Goal: Task Accomplishment & Management: Complete application form

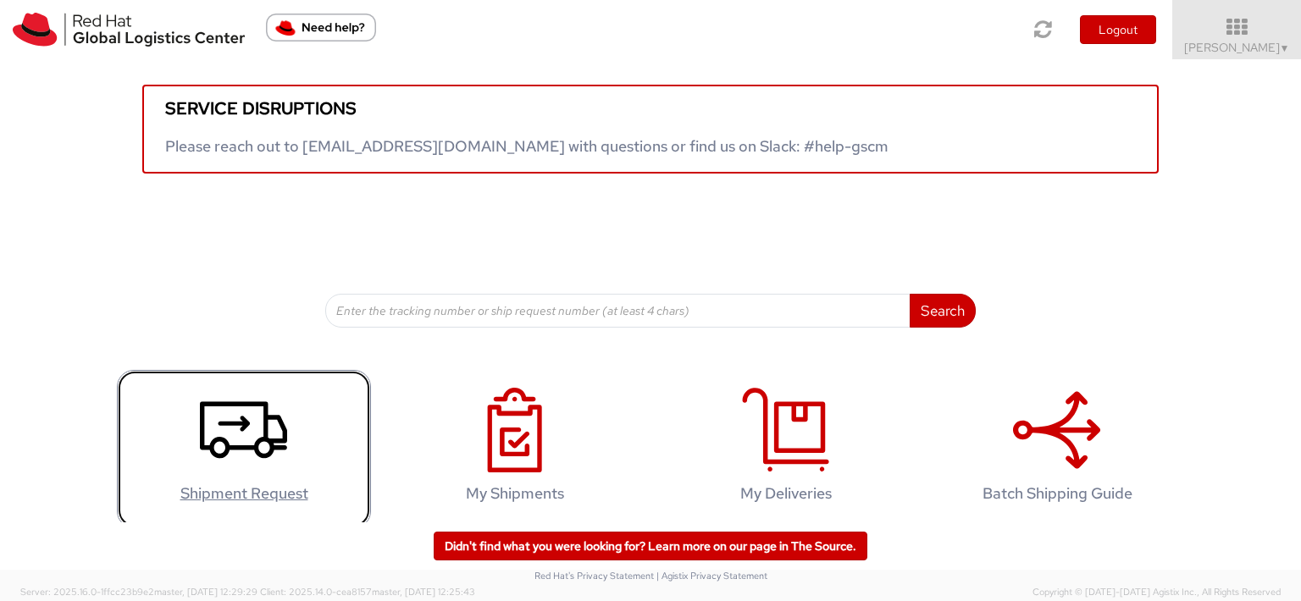
click at [224, 465] on icon at bounding box center [243, 430] width 87 height 85
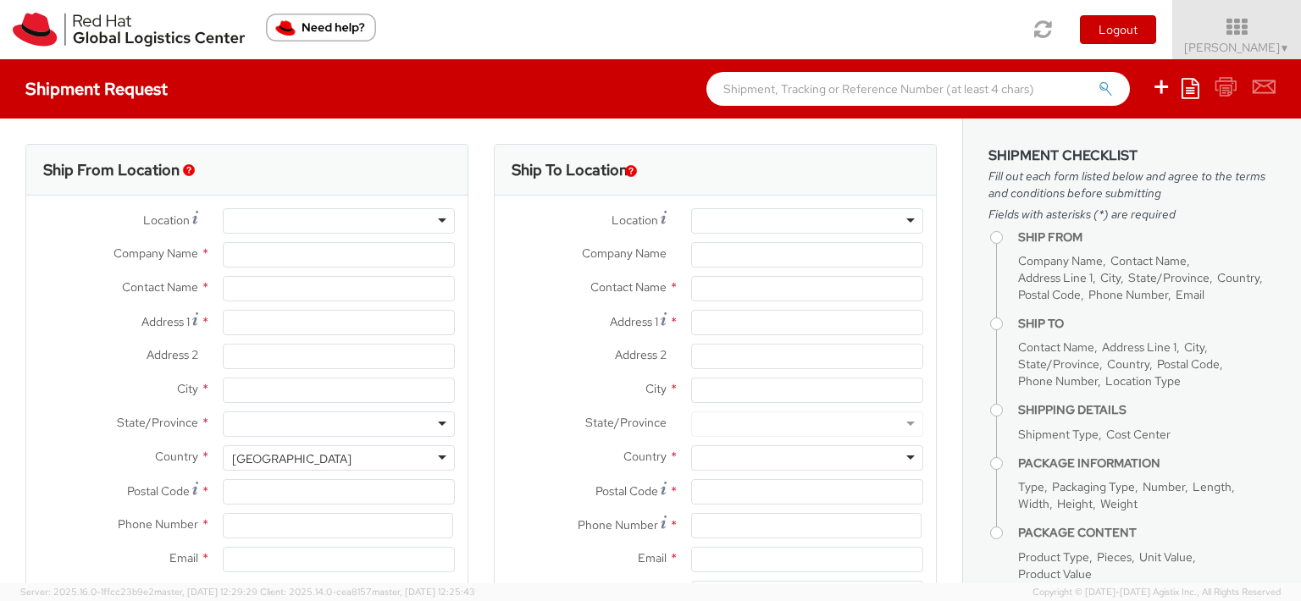
select select
select select "963"
type input "Red Hat India Private Limited"
type input "Ambika Khanna"
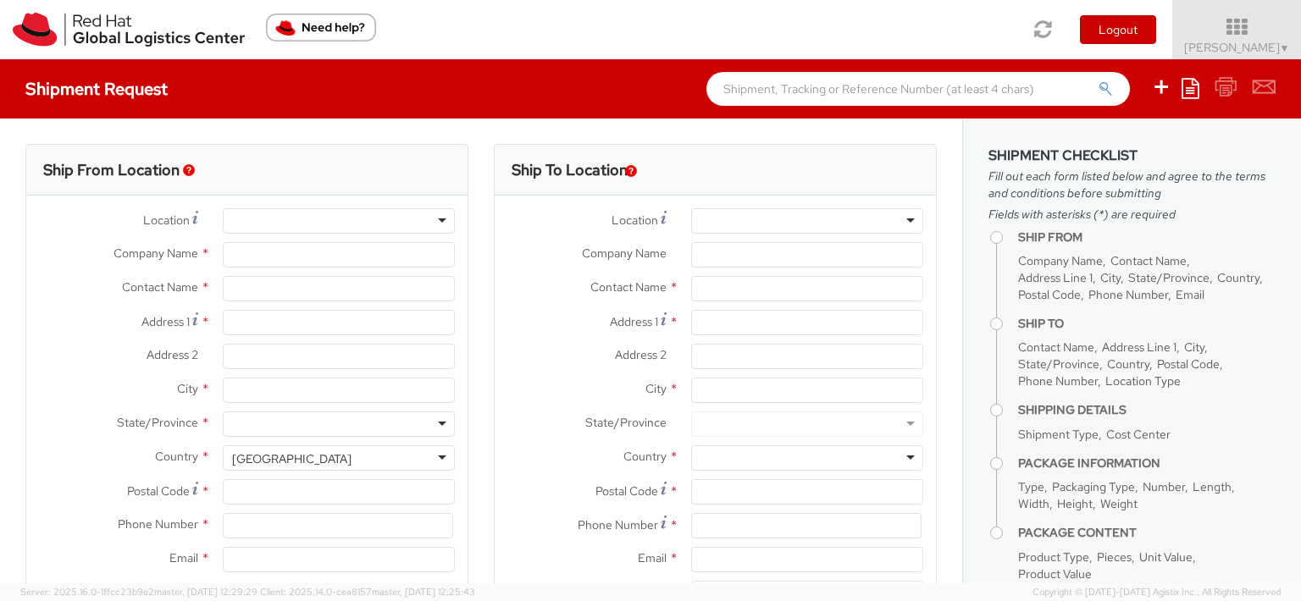
type input "5th Floor, West Wing"
type input "World Mark 1, Aerocity"
type input "NEW DELHI"
type input "110037"
type input "911166442001"
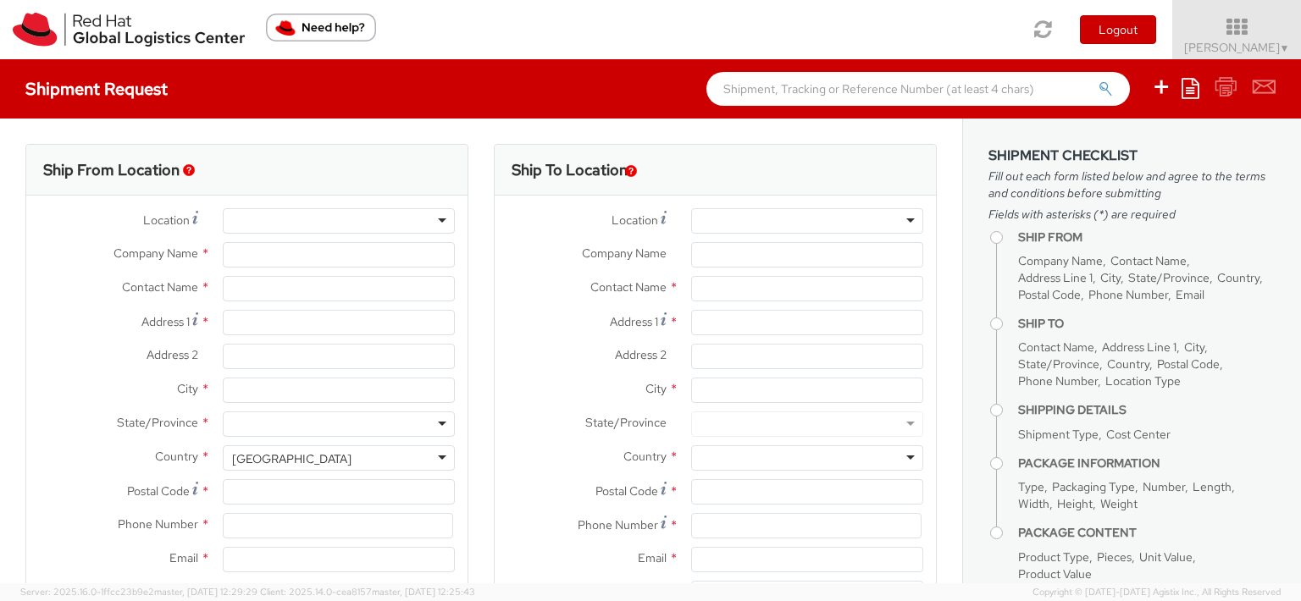
type input "akhanna@redhat.com"
select select "CM"
select select "KGS"
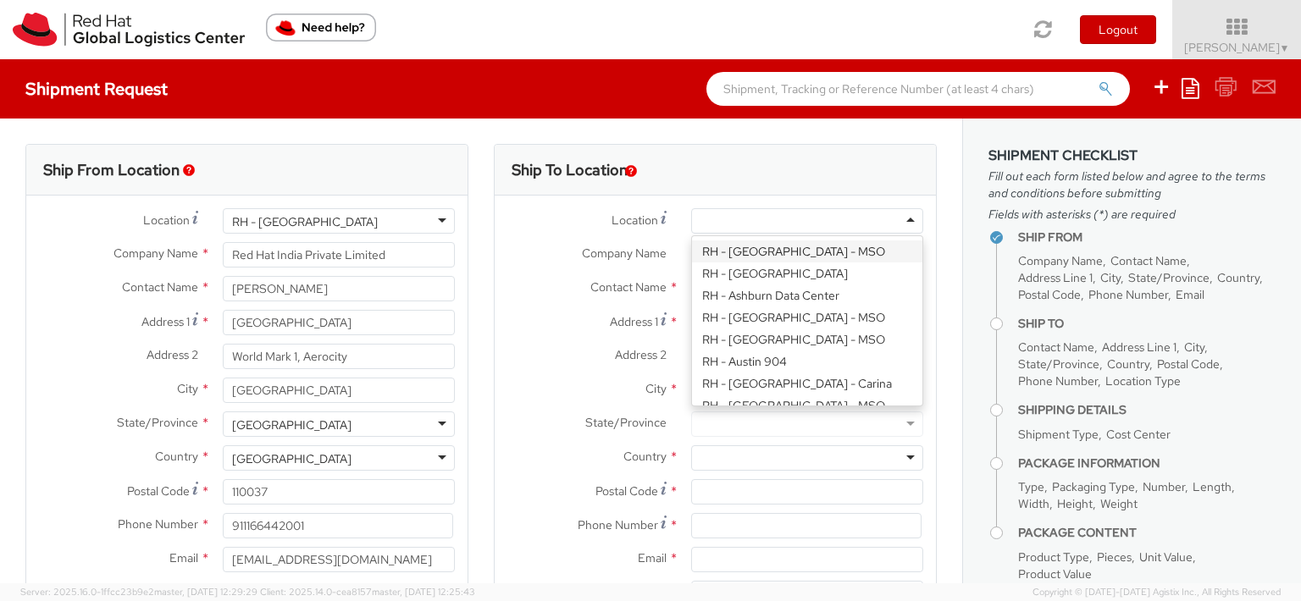
click at [898, 219] on div at bounding box center [807, 220] width 232 height 25
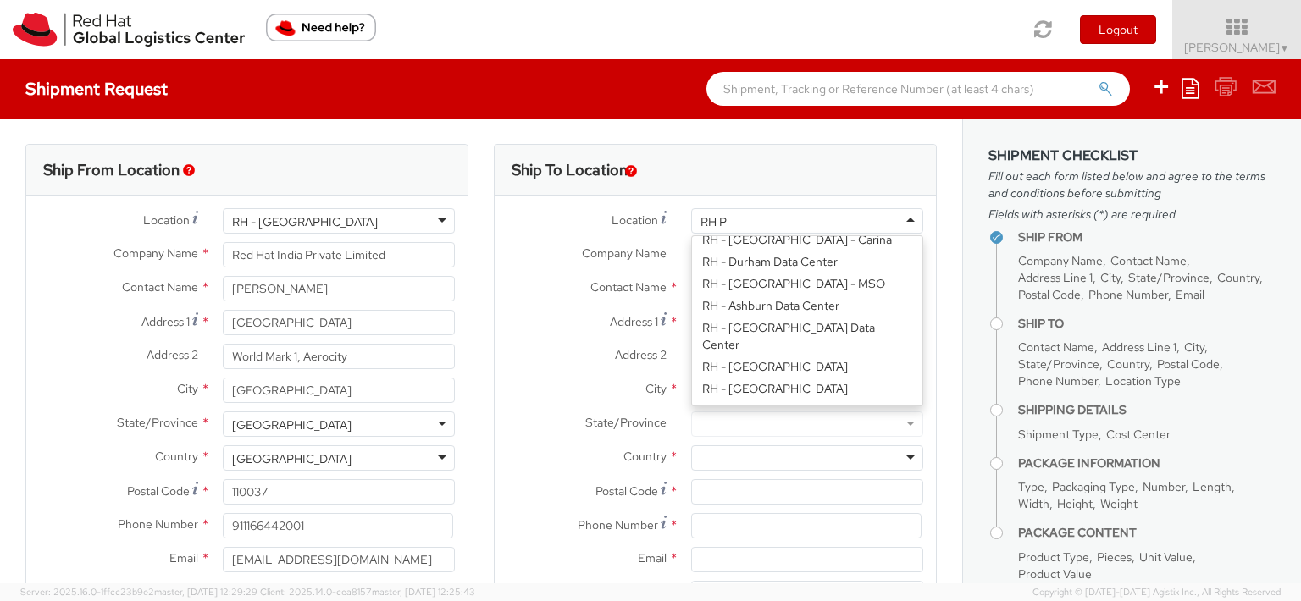
scroll to position [3, 0]
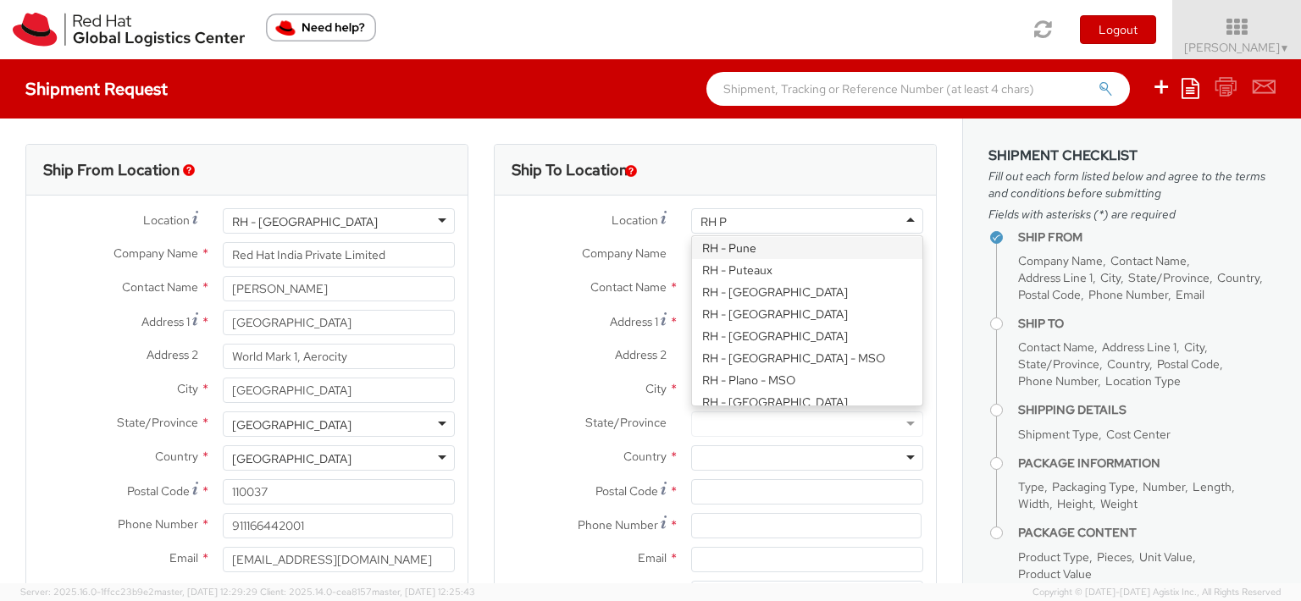
type input "RH Pu"
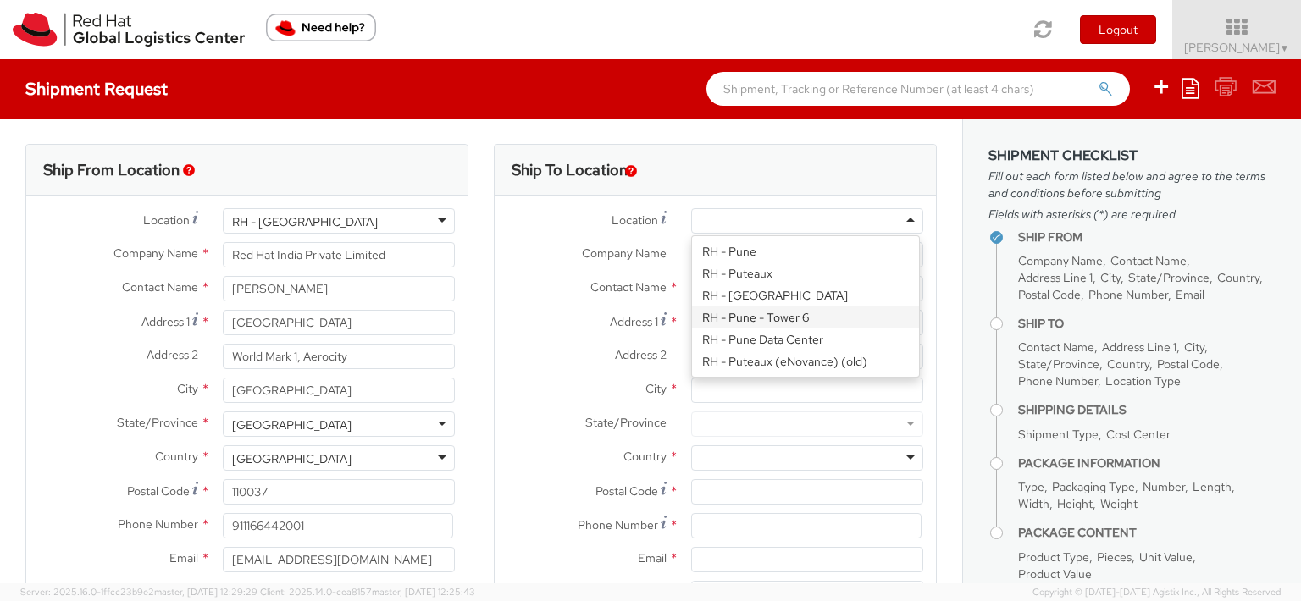
type input "Red Hat India Private Limited"
type input "Level 3, Wing A&B, Tower 6, Cybercity"
type input "Magarpatta City, Hadapsar"
type input "PUNE"
type input "411013"
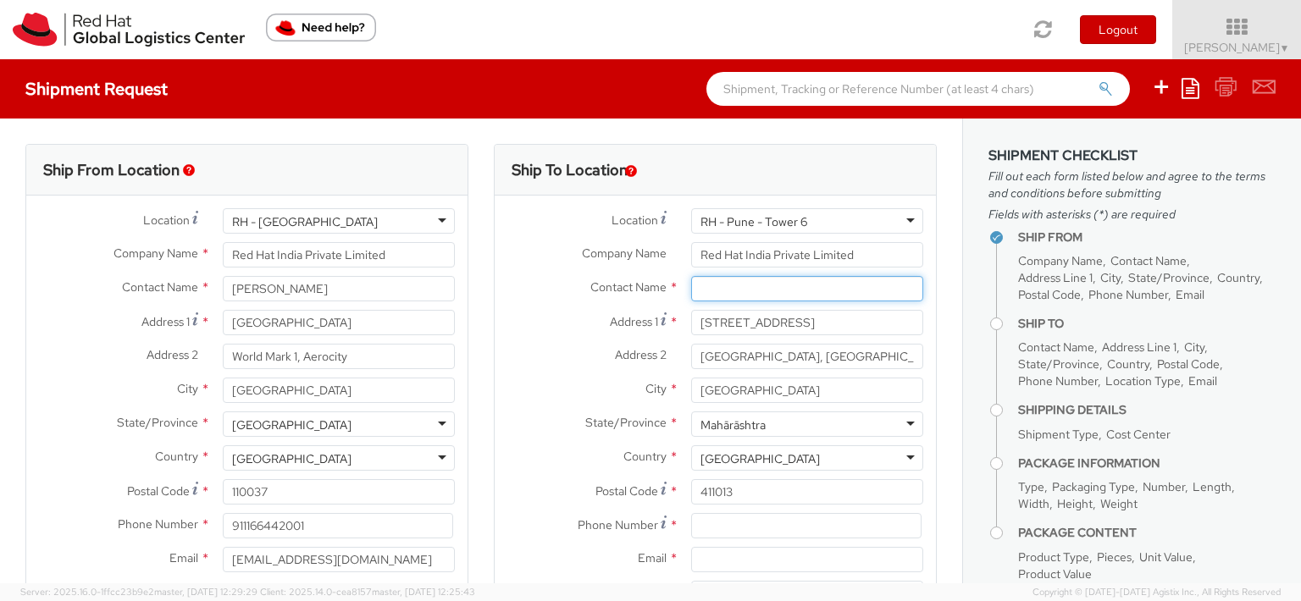
click at [800, 291] on input "text" at bounding box center [807, 288] width 232 height 25
click at [539, 491] on label "Postal Code *" at bounding box center [587, 490] width 184 height 23
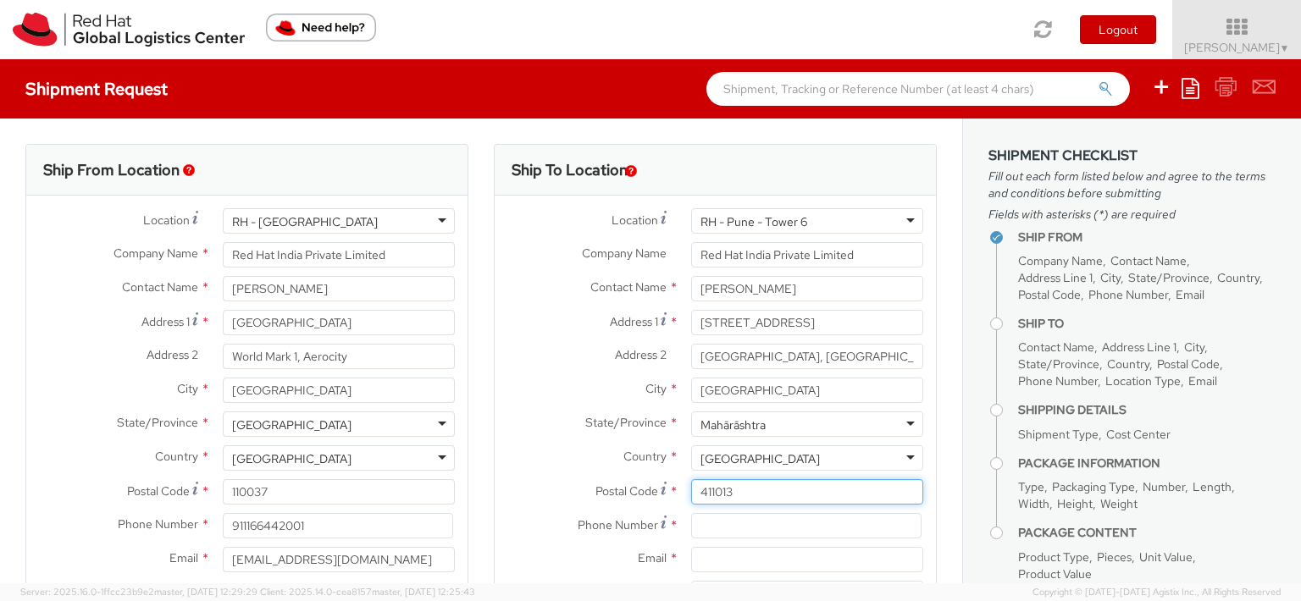
click at [691, 491] on input "411013" at bounding box center [807, 491] width 232 height 25
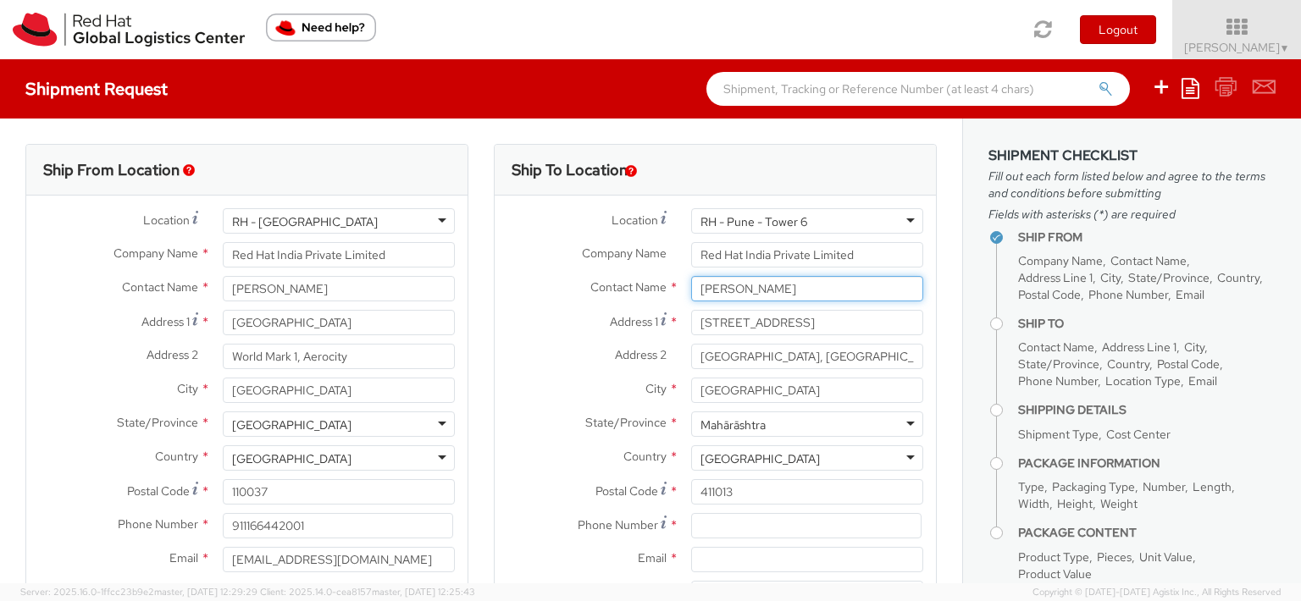
click at [733, 289] on input "Sagar bhamre" at bounding box center [807, 288] width 232 height 25
type input "Sagar Bhamre"
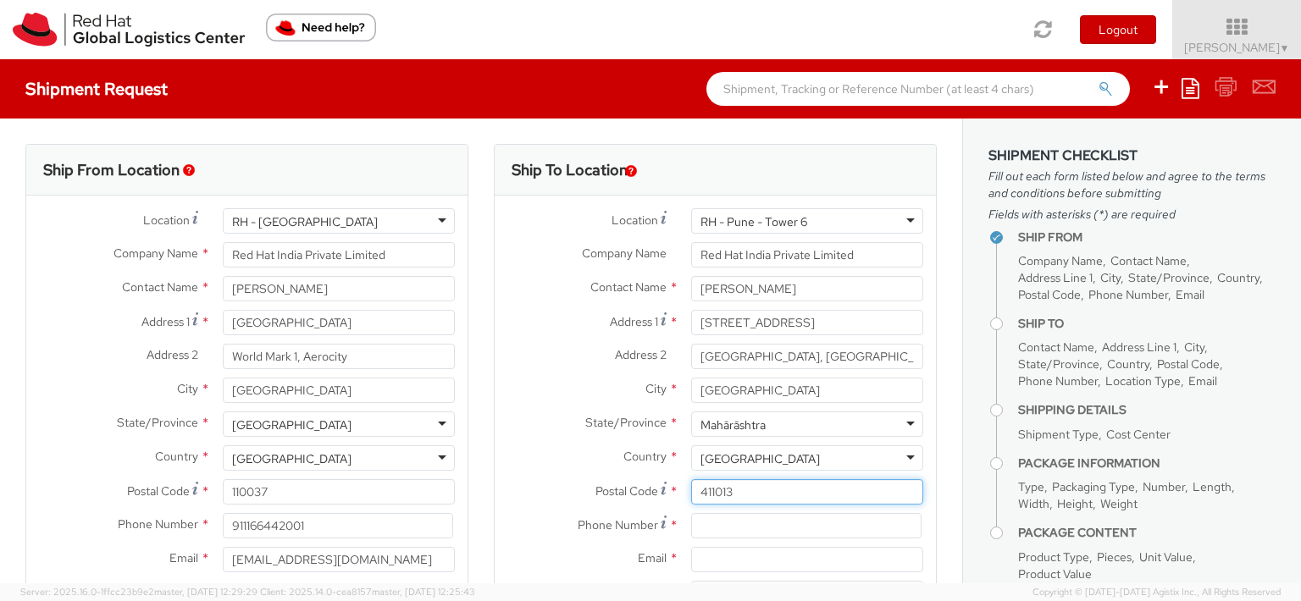
click at [849, 486] on input "411013" at bounding box center [807, 491] width 232 height 25
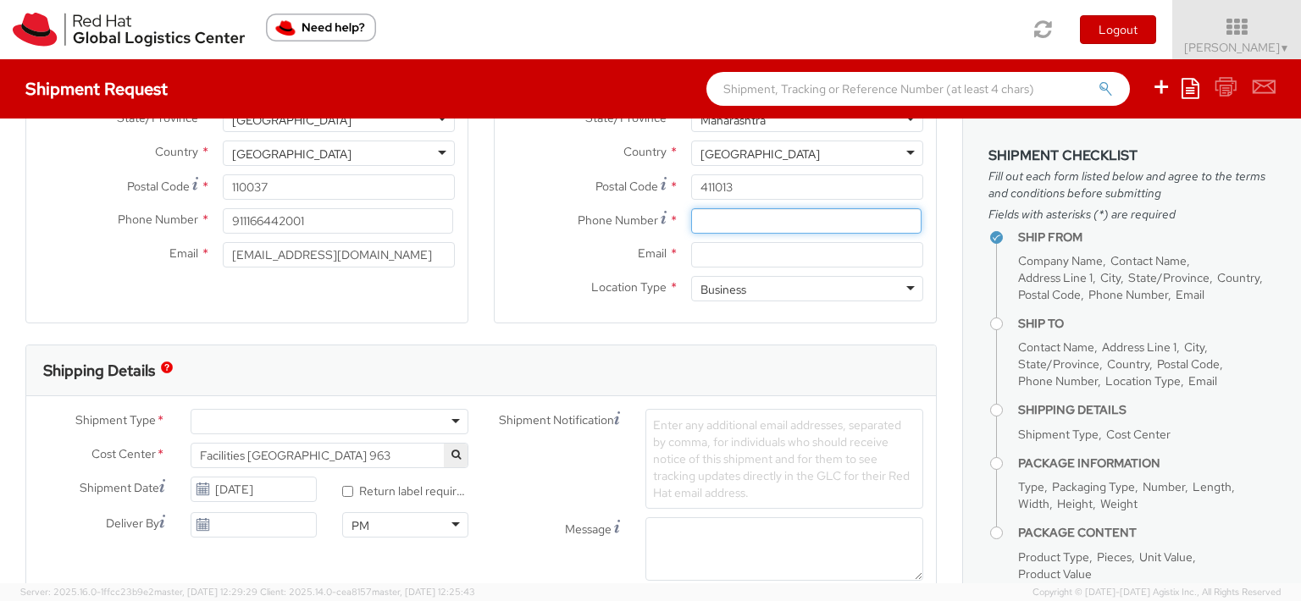
click at [800, 230] on input at bounding box center [806, 220] width 230 height 25
type input "9823439316"
click at [782, 255] on input "Email *" at bounding box center [807, 254] width 232 height 25
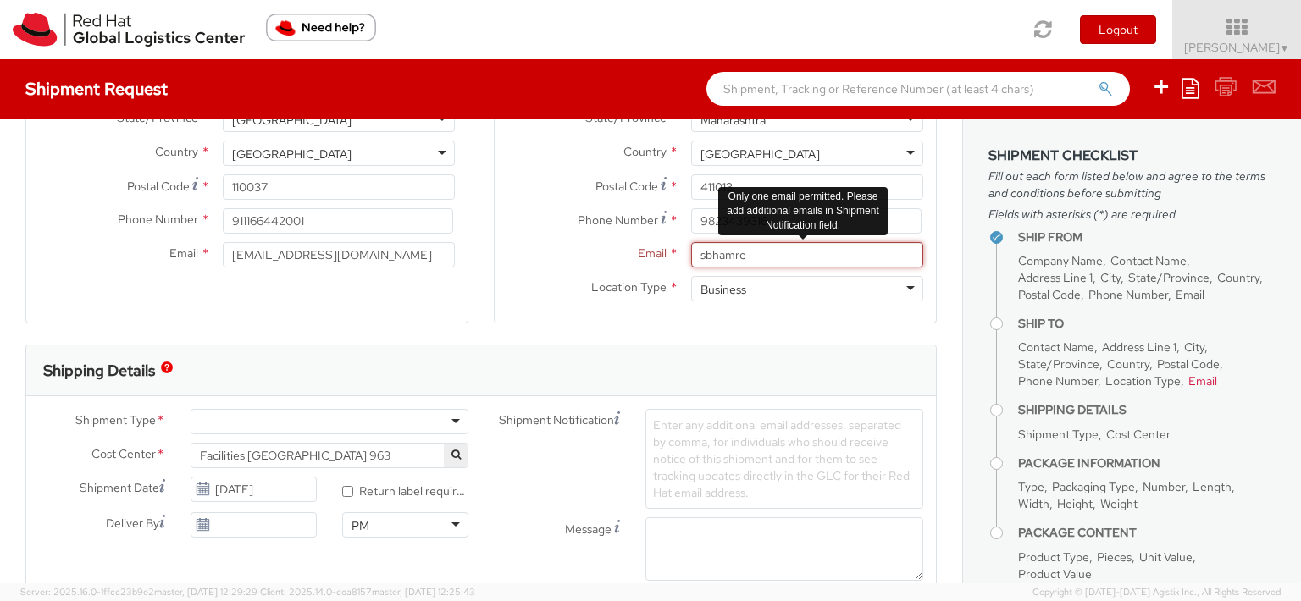
click at [746, 254] on input "sbhamre" at bounding box center [807, 254] width 232 height 25
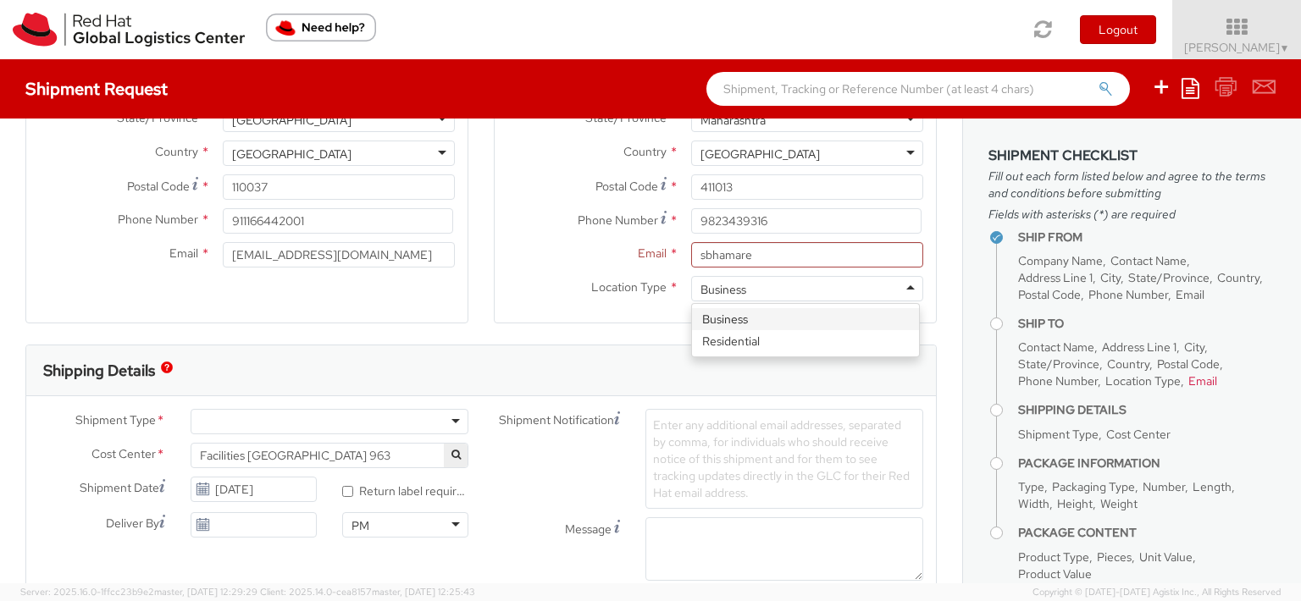
click at [770, 279] on div "Business" at bounding box center [807, 288] width 232 height 25
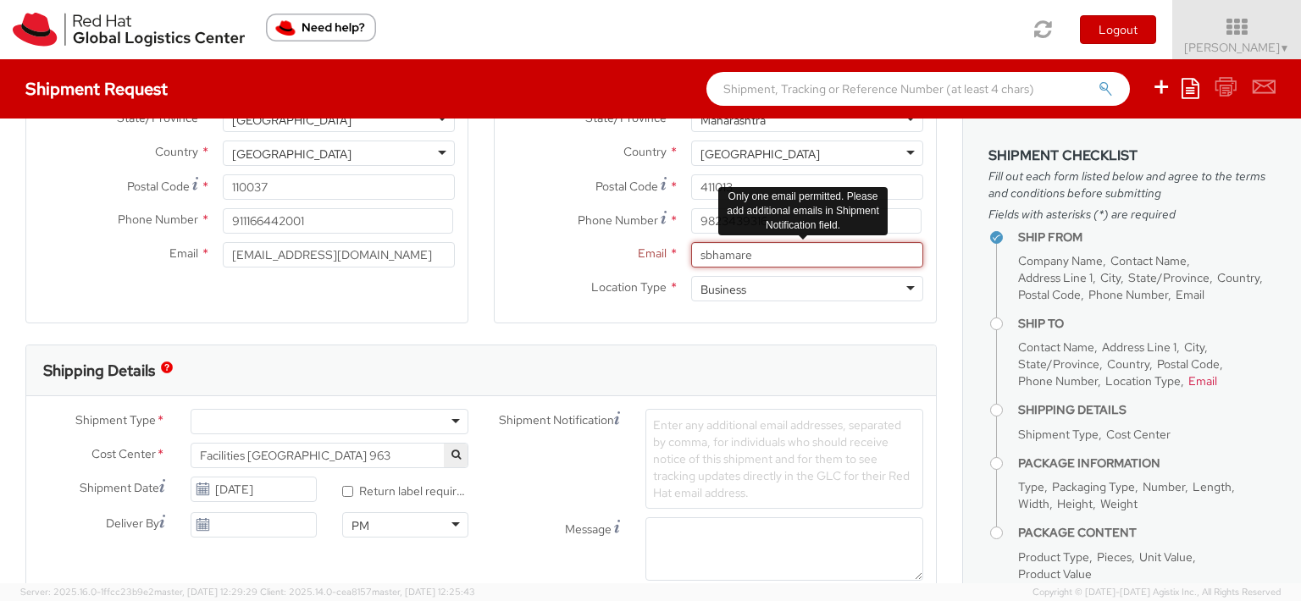
click at [762, 255] on input "sbhamare" at bounding box center [807, 254] width 232 height 25
type input "s"
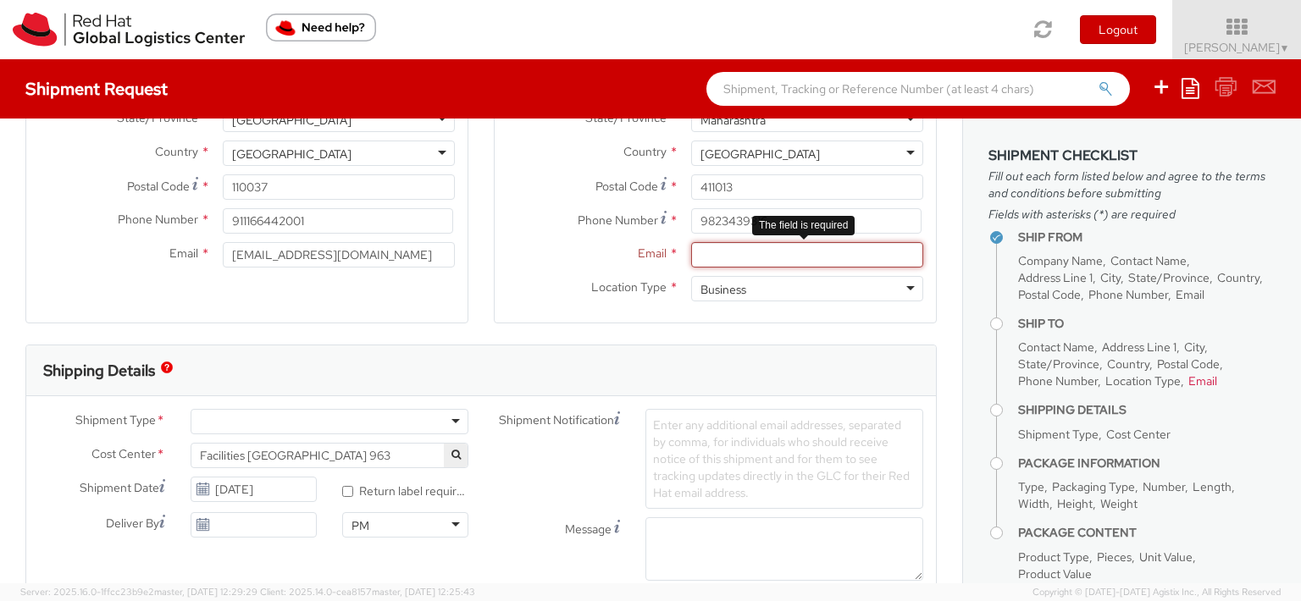
paste input "sbhamare@redhat.com"
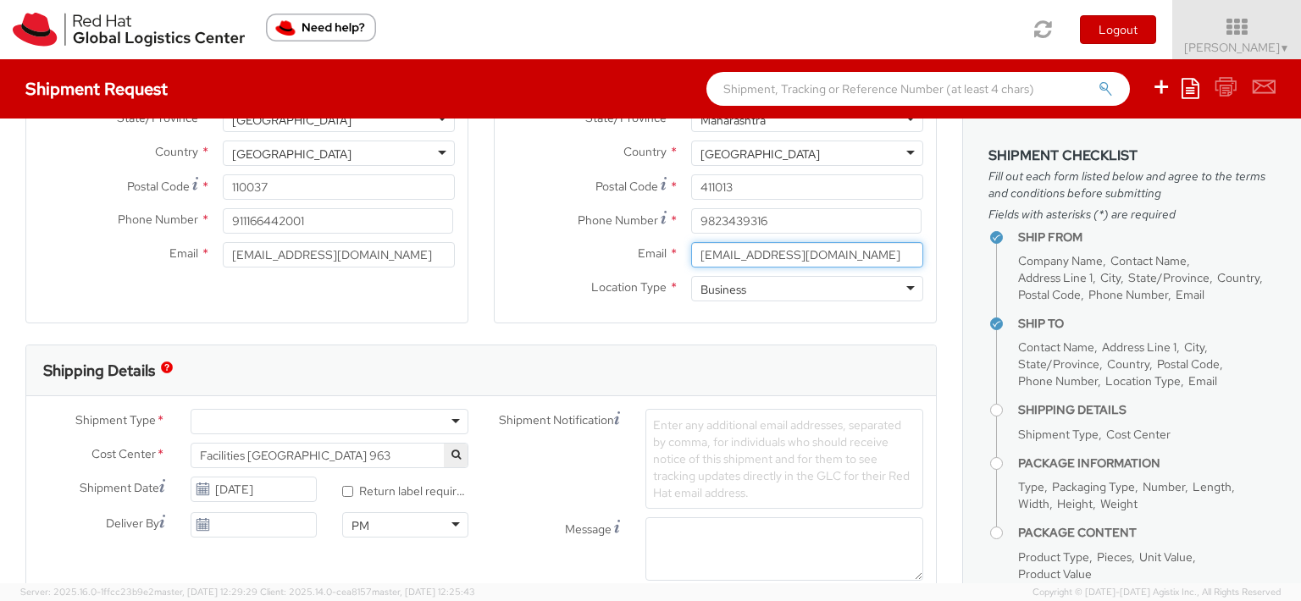
type input "sbhamare@redhat.com"
click at [450, 420] on div at bounding box center [330, 421] width 278 height 25
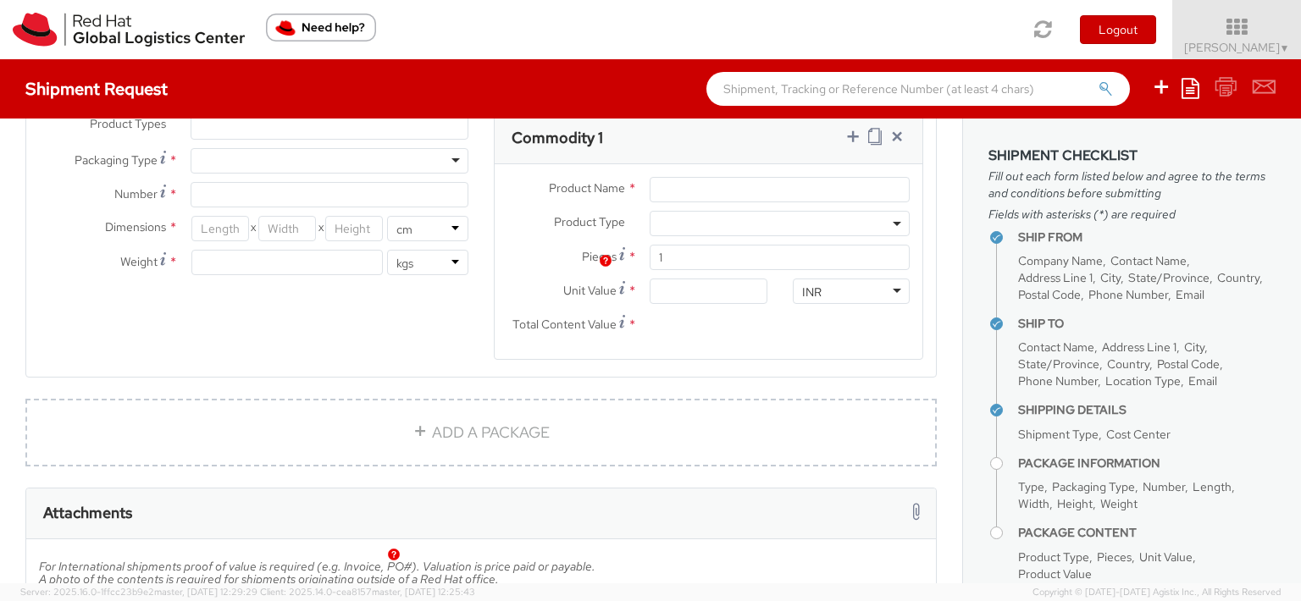
scroll to position [610, 0]
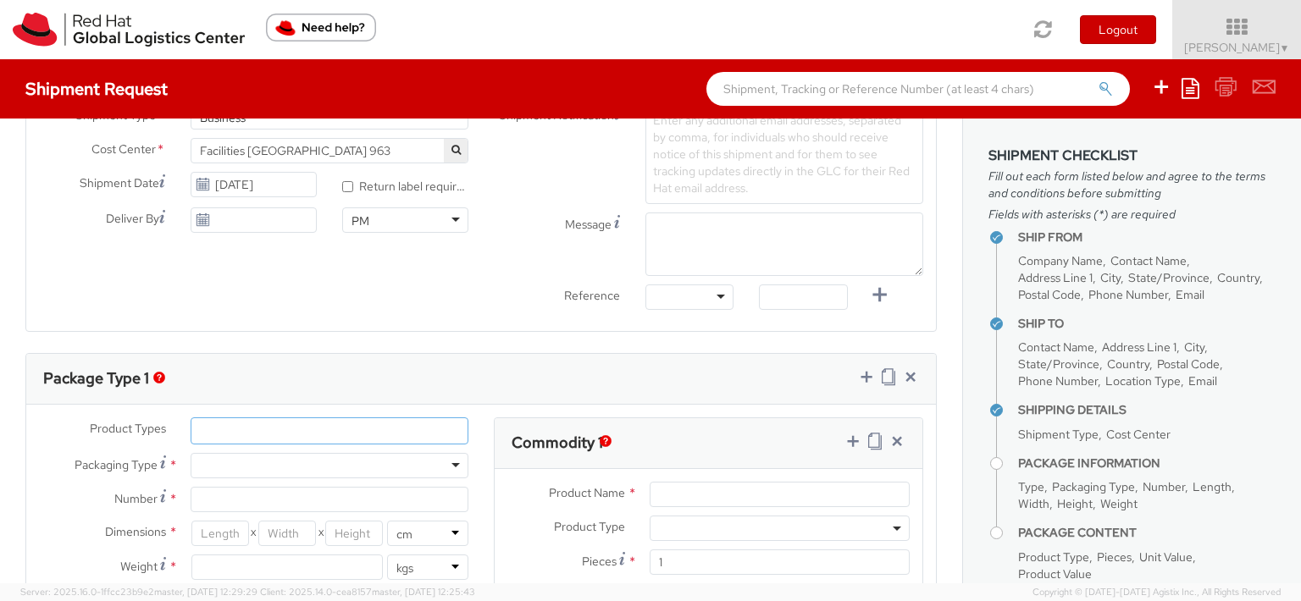
click at [423, 431] on ul at bounding box center [329, 430] width 276 height 25
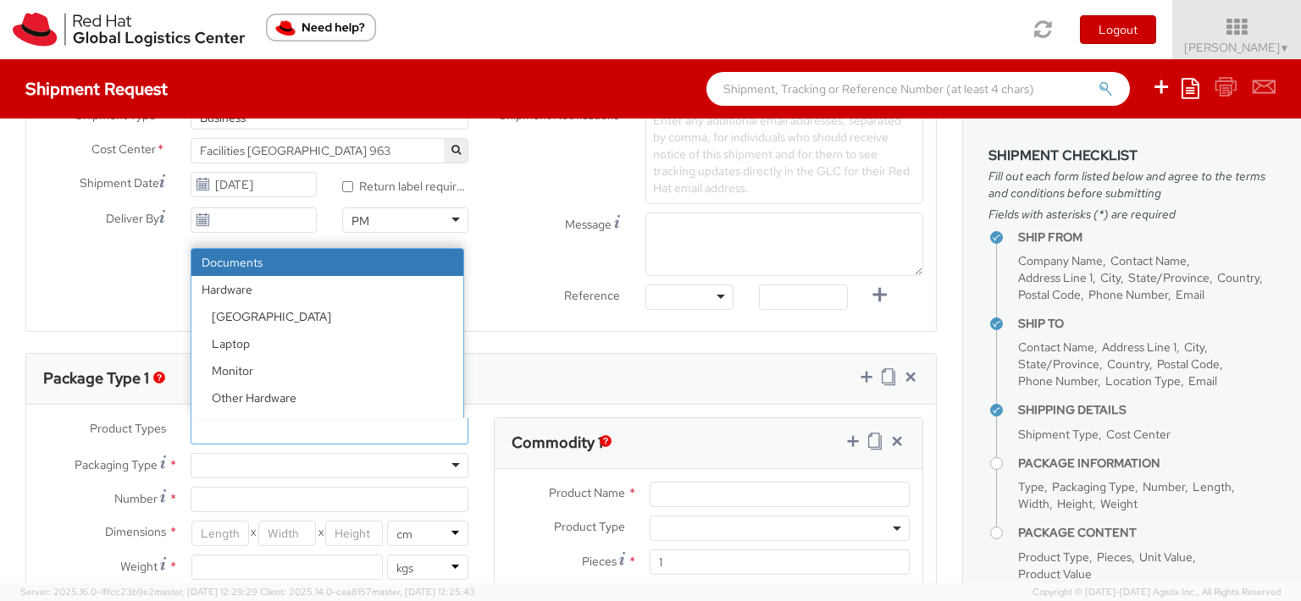
select select "DOCUMENT"
type input "Documents"
select select "DOCUMENT"
type input "1.00"
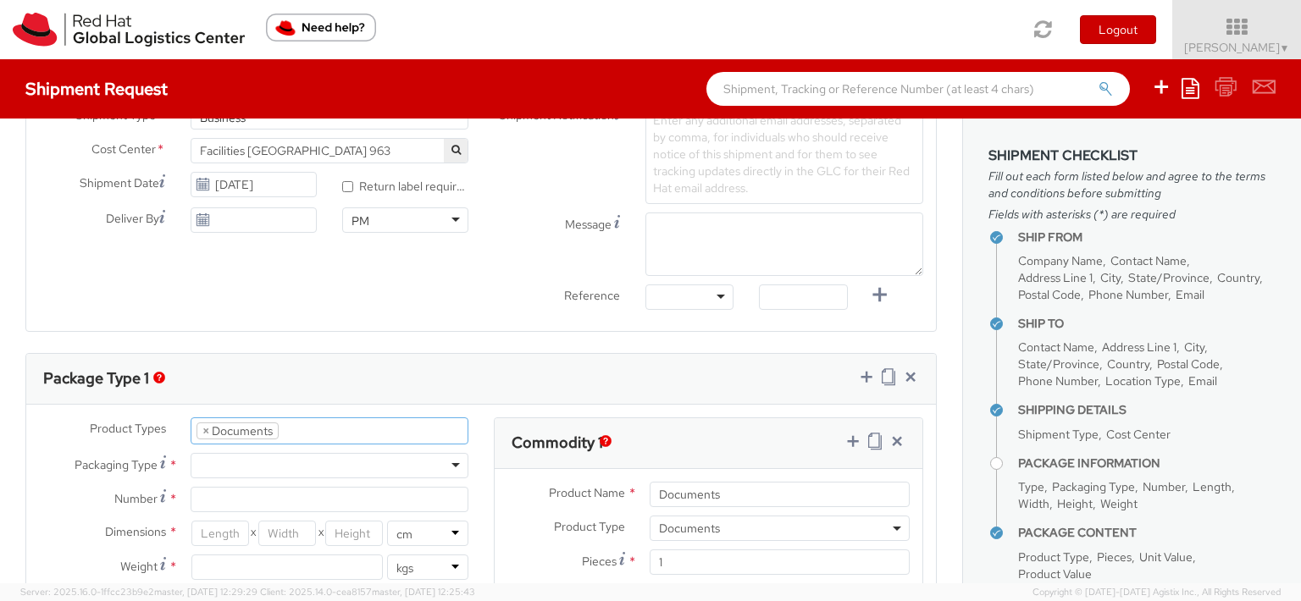
click at [447, 468] on div at bounding box center [330, 465] width 278 height 25
type input "1"
type input "24.13"
type input "31.75"
type input "0.64"
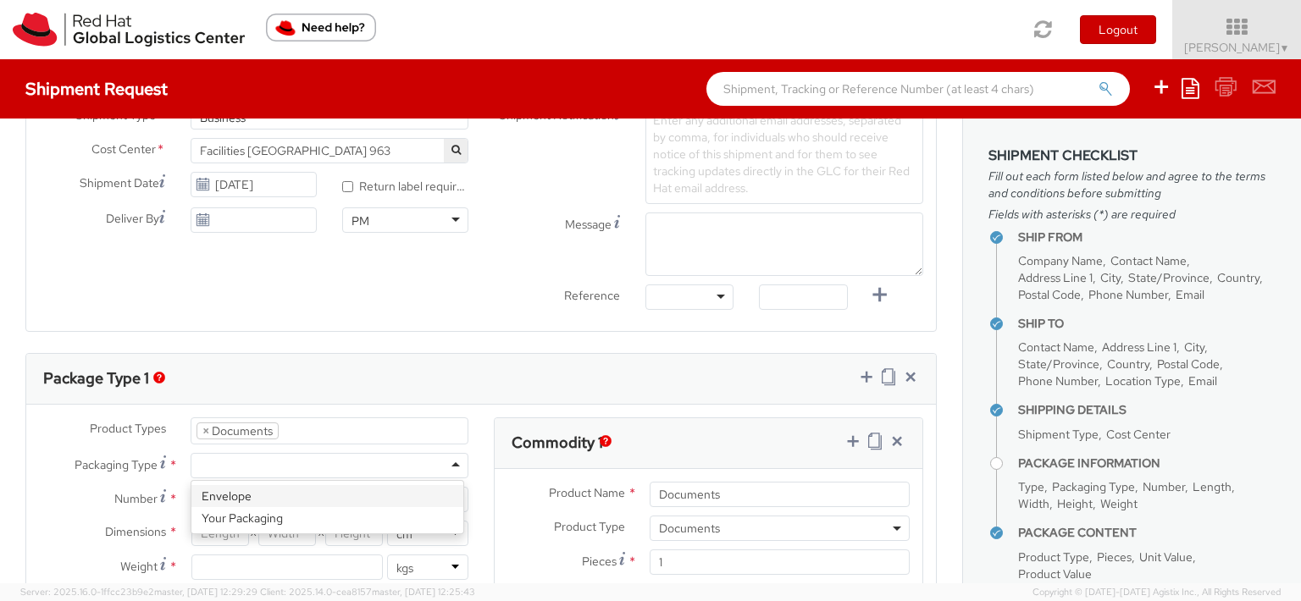
type input "0.5"
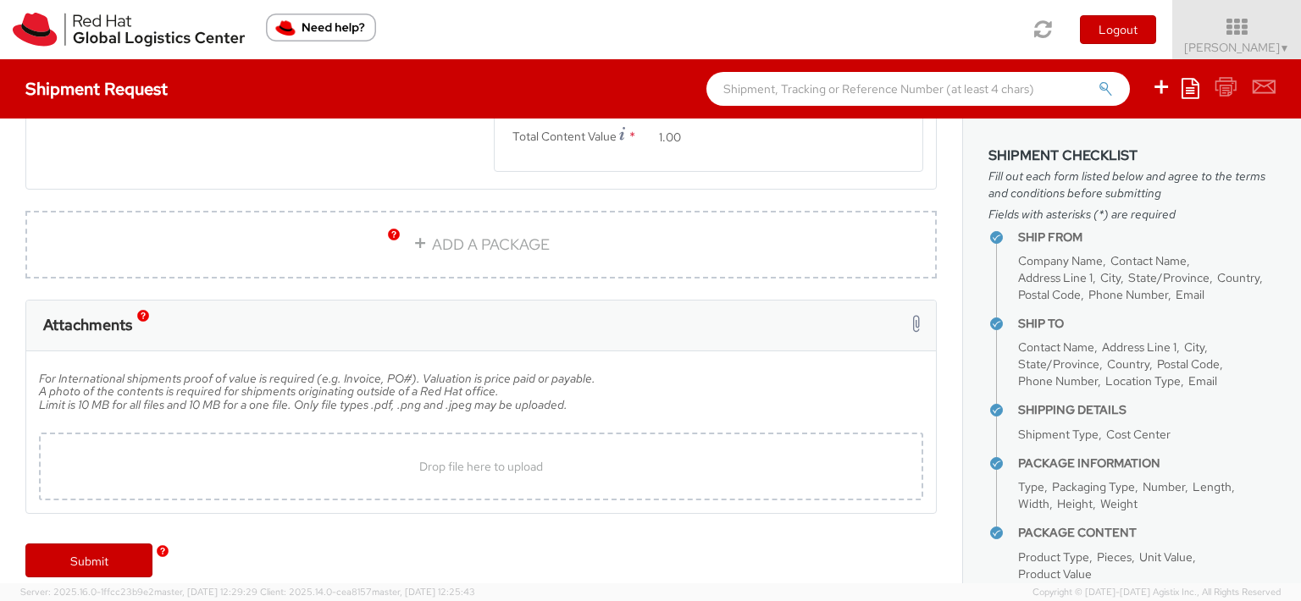
scroll to position [1120, 0]
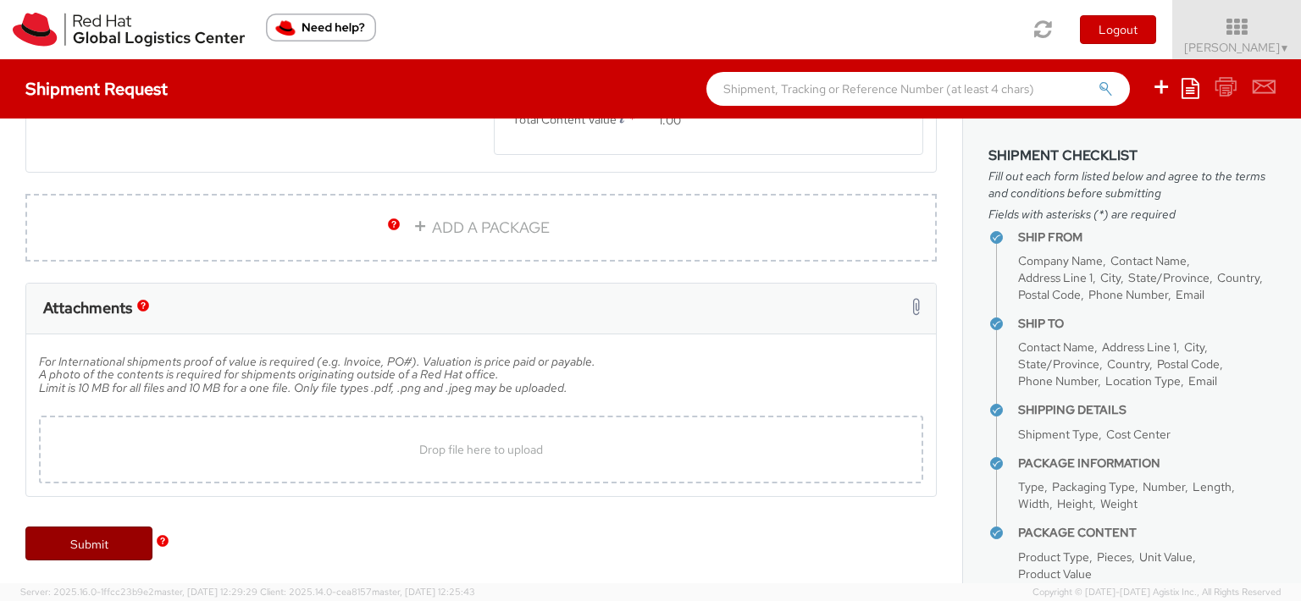
click at [92, 537] on link "Submit" at bounding box center [88, 544] width 127 height 34
